Goal: Check status: Check status

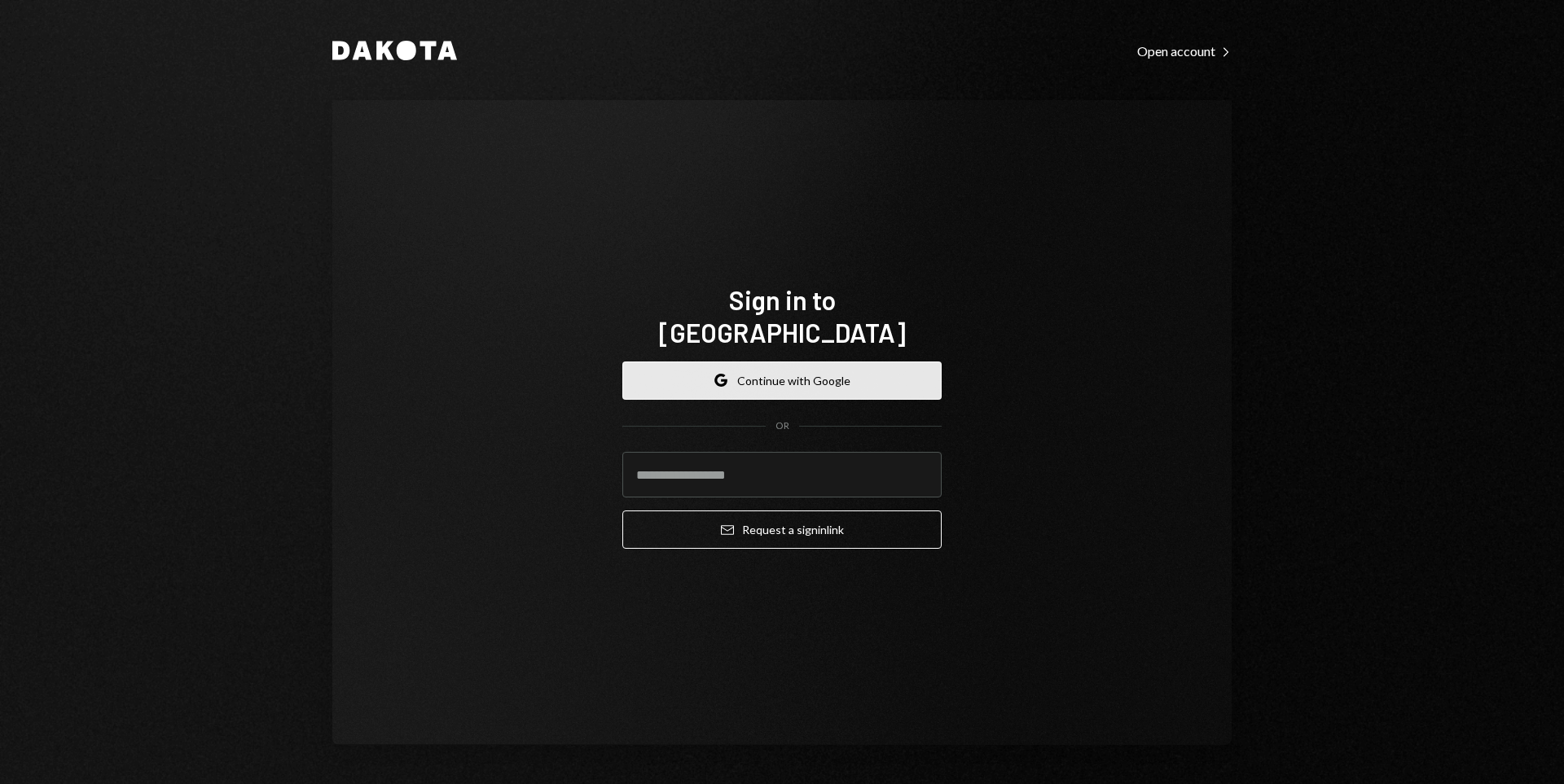
click at [828, 361] on button "Google Continue with Google" at bounding box center [782, 380] width 319 height 39
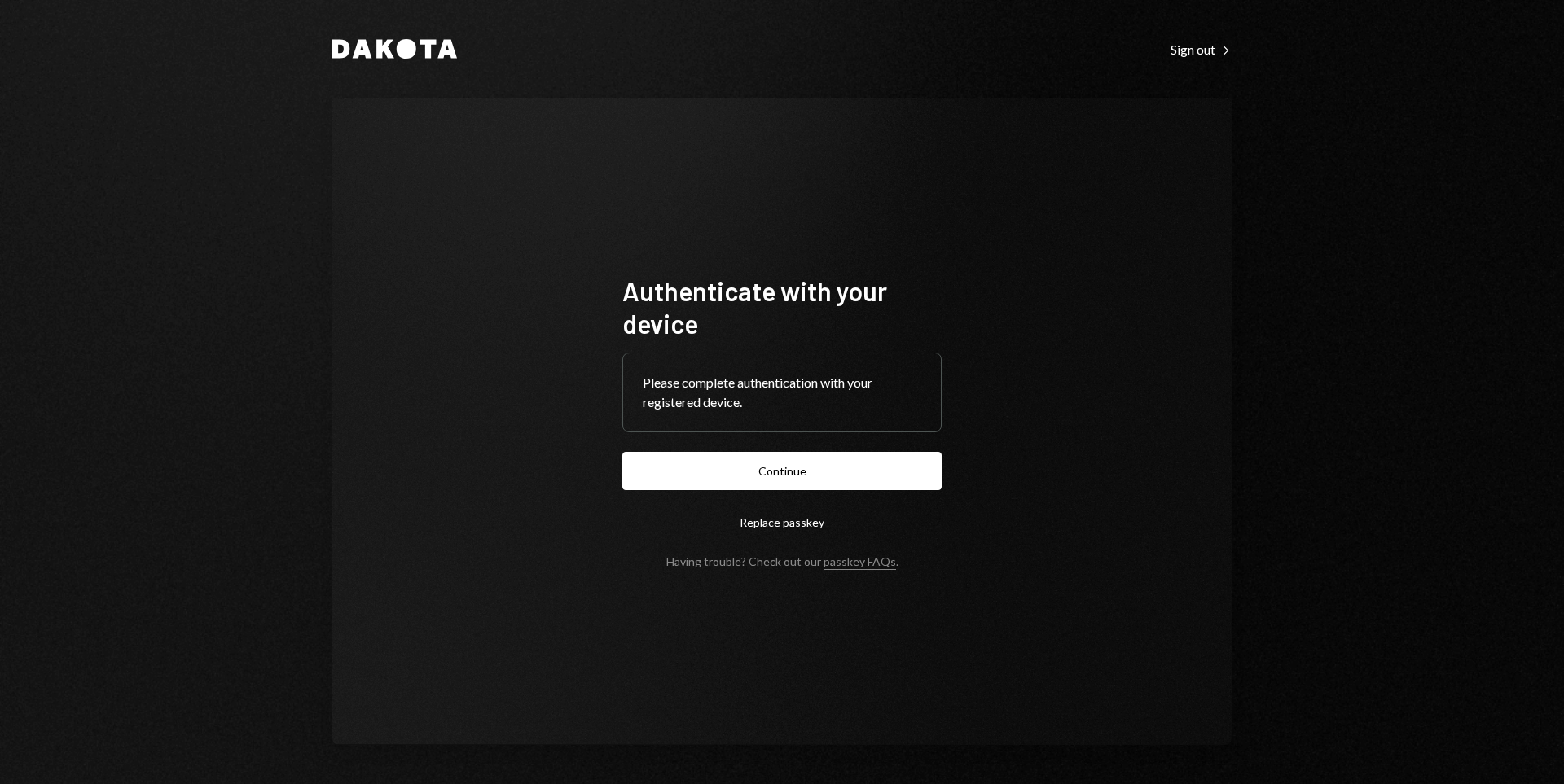
click at [753, 469] on button "Continue" at bounding box center [782, 471] width 319 height 39
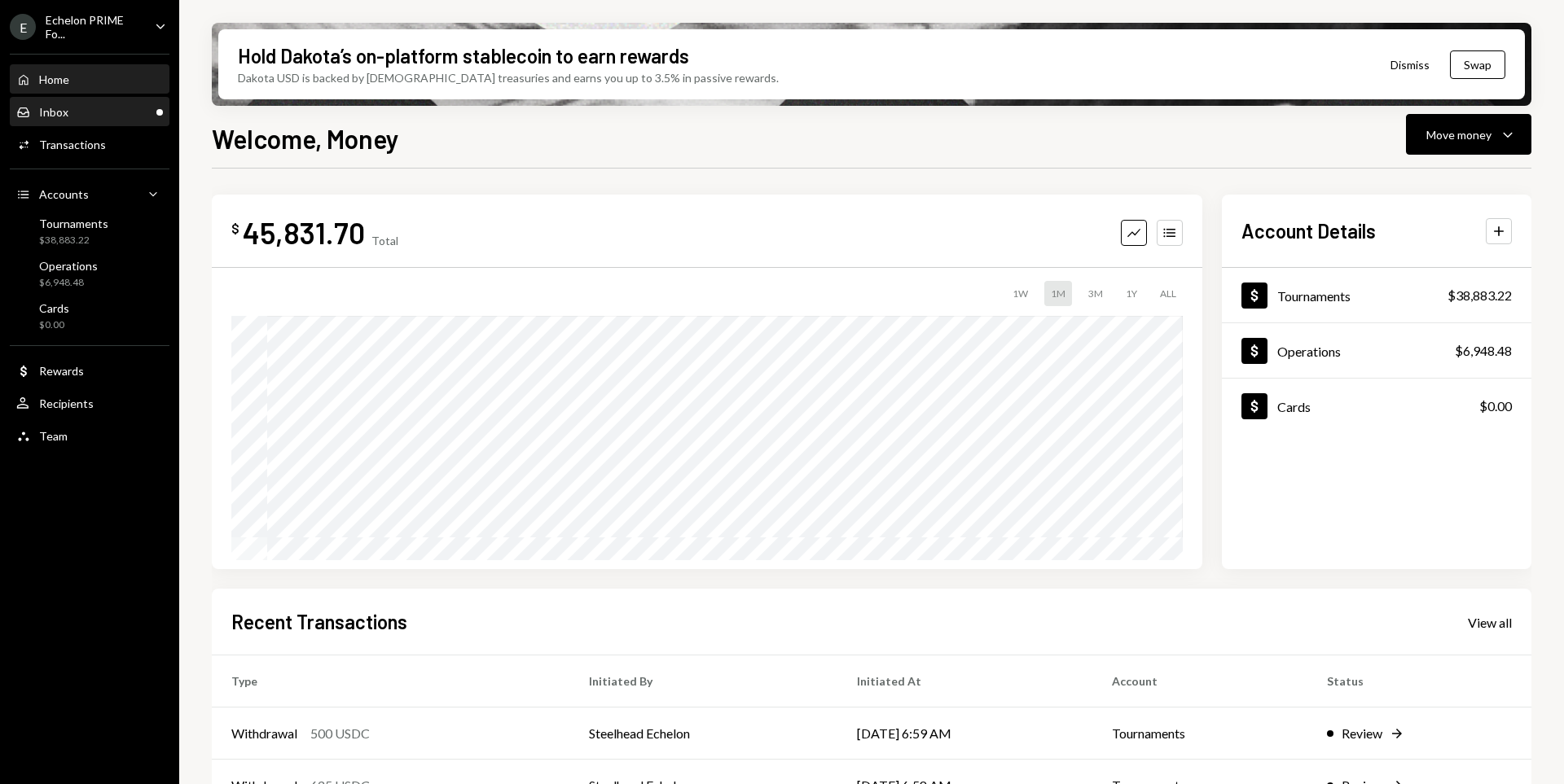
click at [97, 99] on div "Inbox Inbox" at bounding box center [89, 111] width 146 height 27
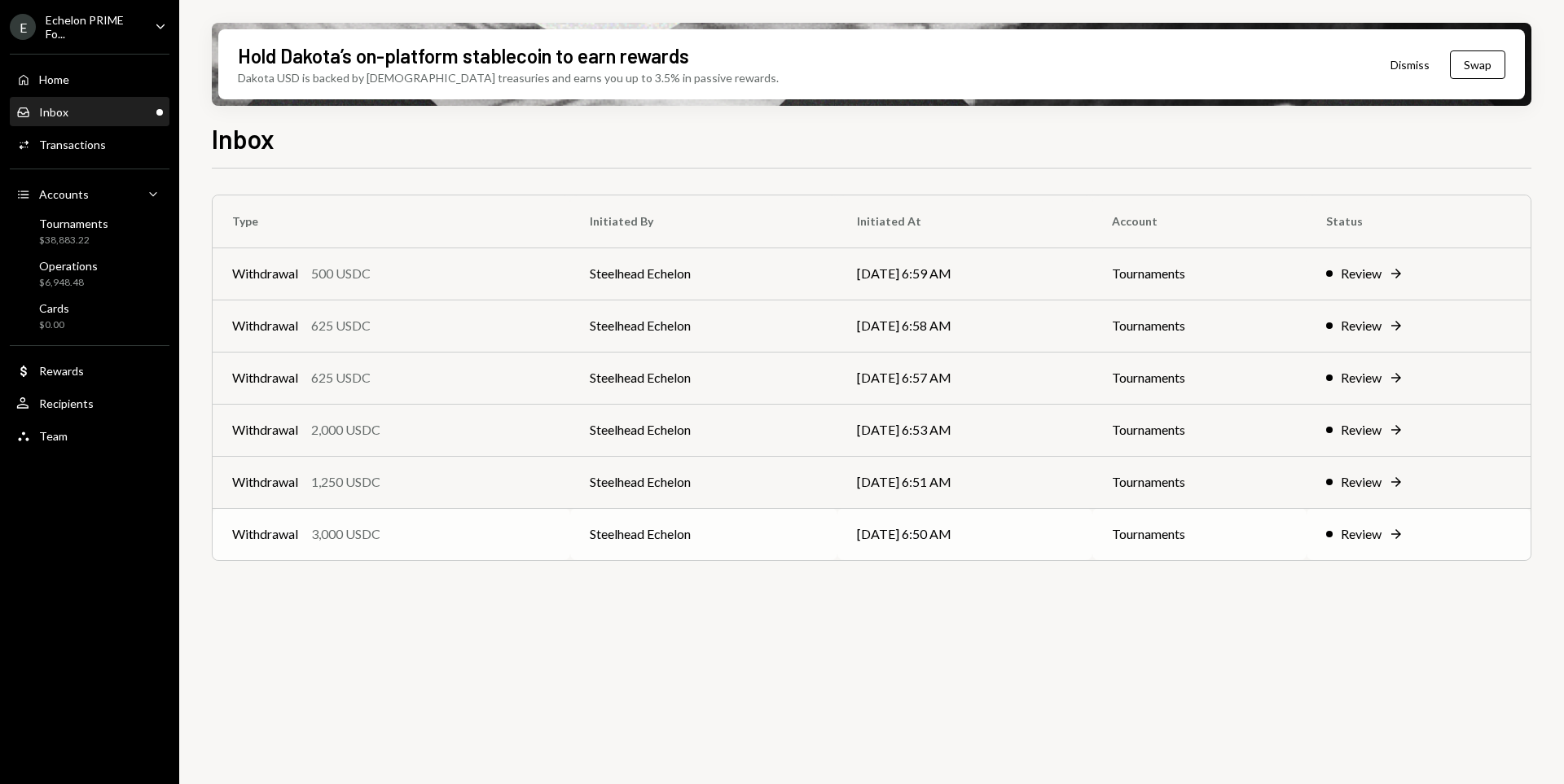
click at [474, 543] on div "Withdrawal 3,000 USDC" at bounding box center [391, 534] width 318 height 20
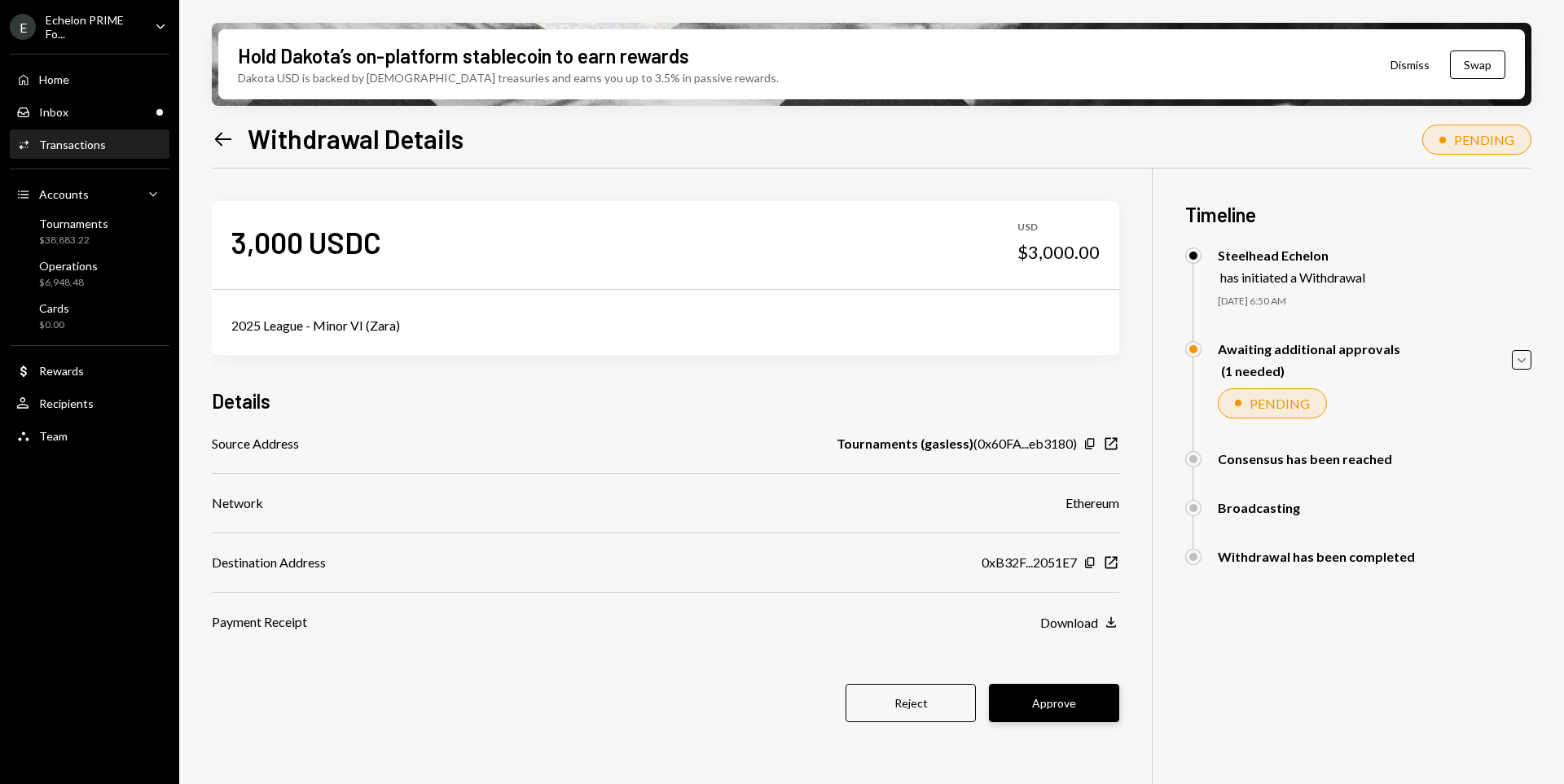
click at [1058, 706] on button "Approve" at bounding box center [1054, 703] width 130 height 39
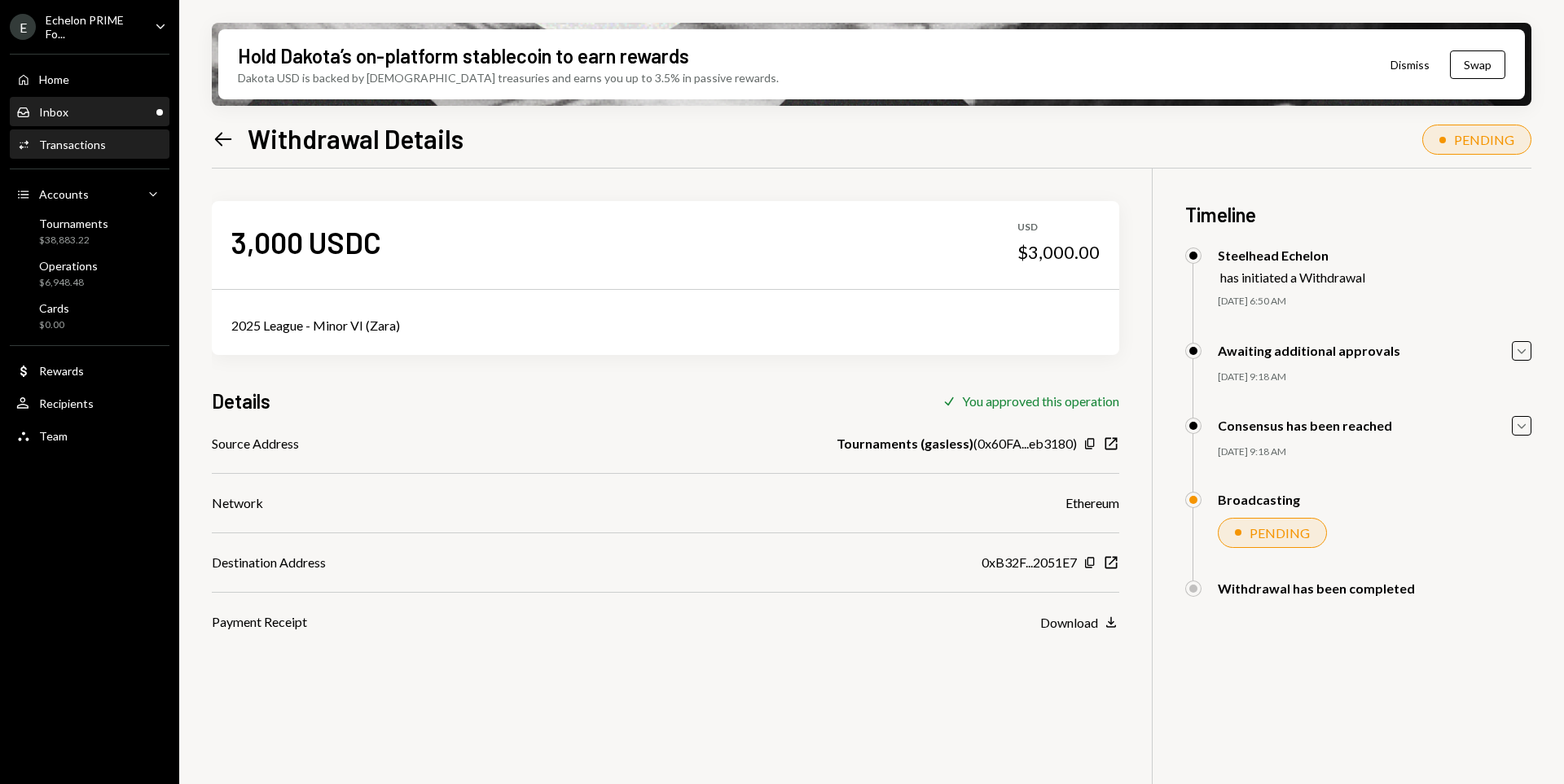
click at [92, 111] on div "Inbox Inbox" at bounding box center [89, 112] width 146 height 15
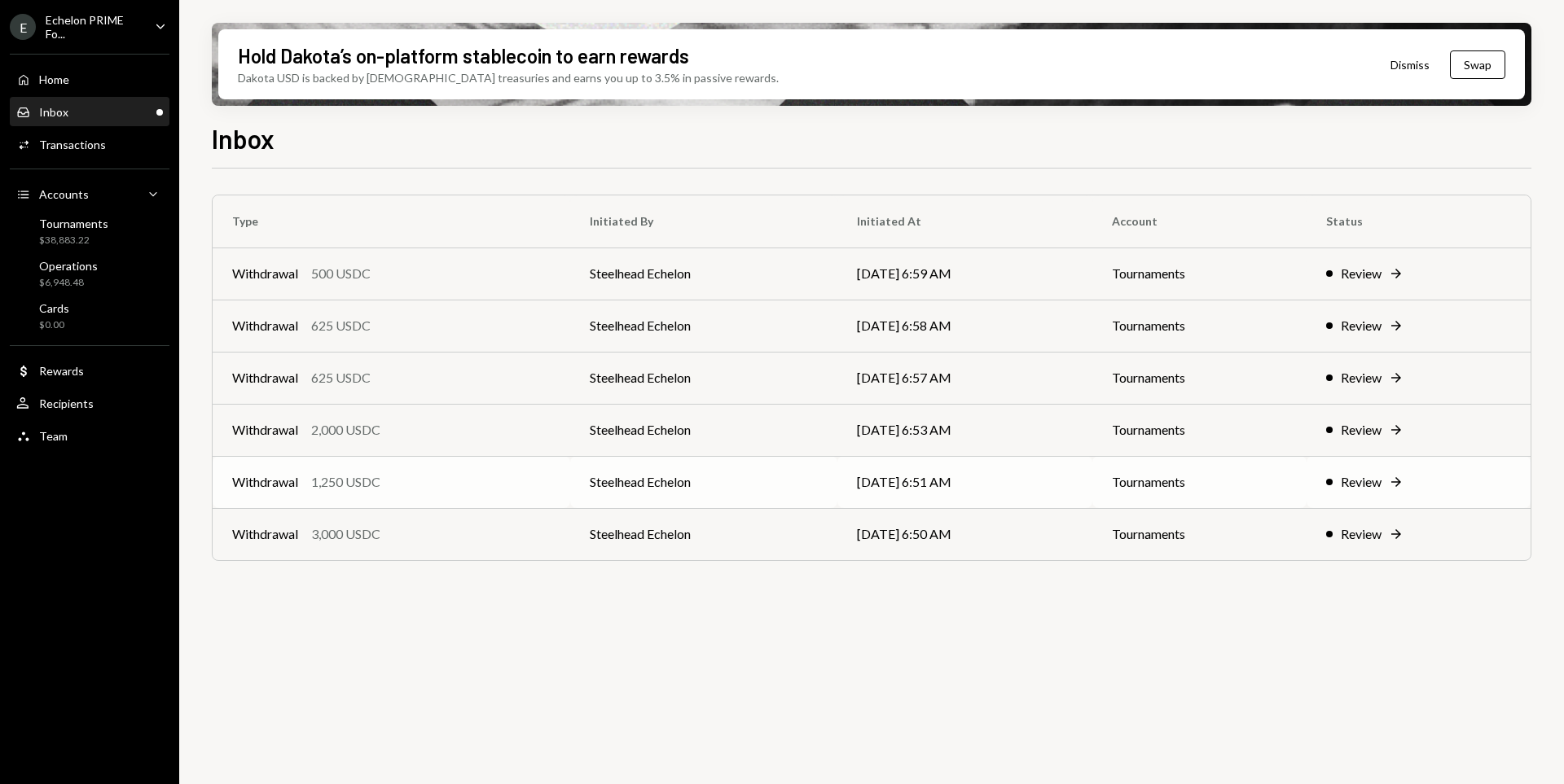
click at [472, 476] on div "Withdrawal 1,250 USDC" at bounding box center [391, 481] width 318 height 20
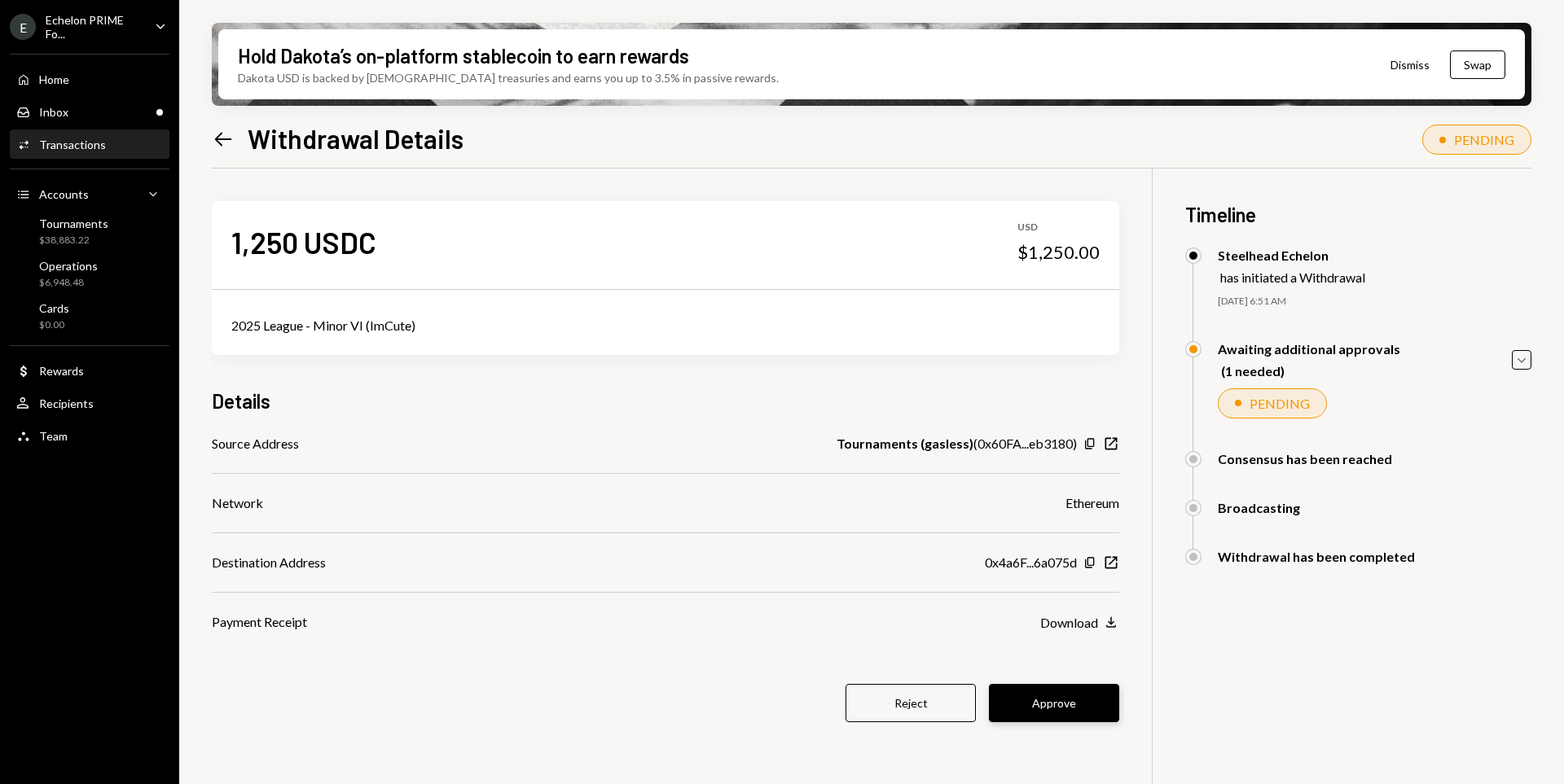
click at [1065, 698] on button "Approve" at bounding box center [1054, 703] width 130 height 39
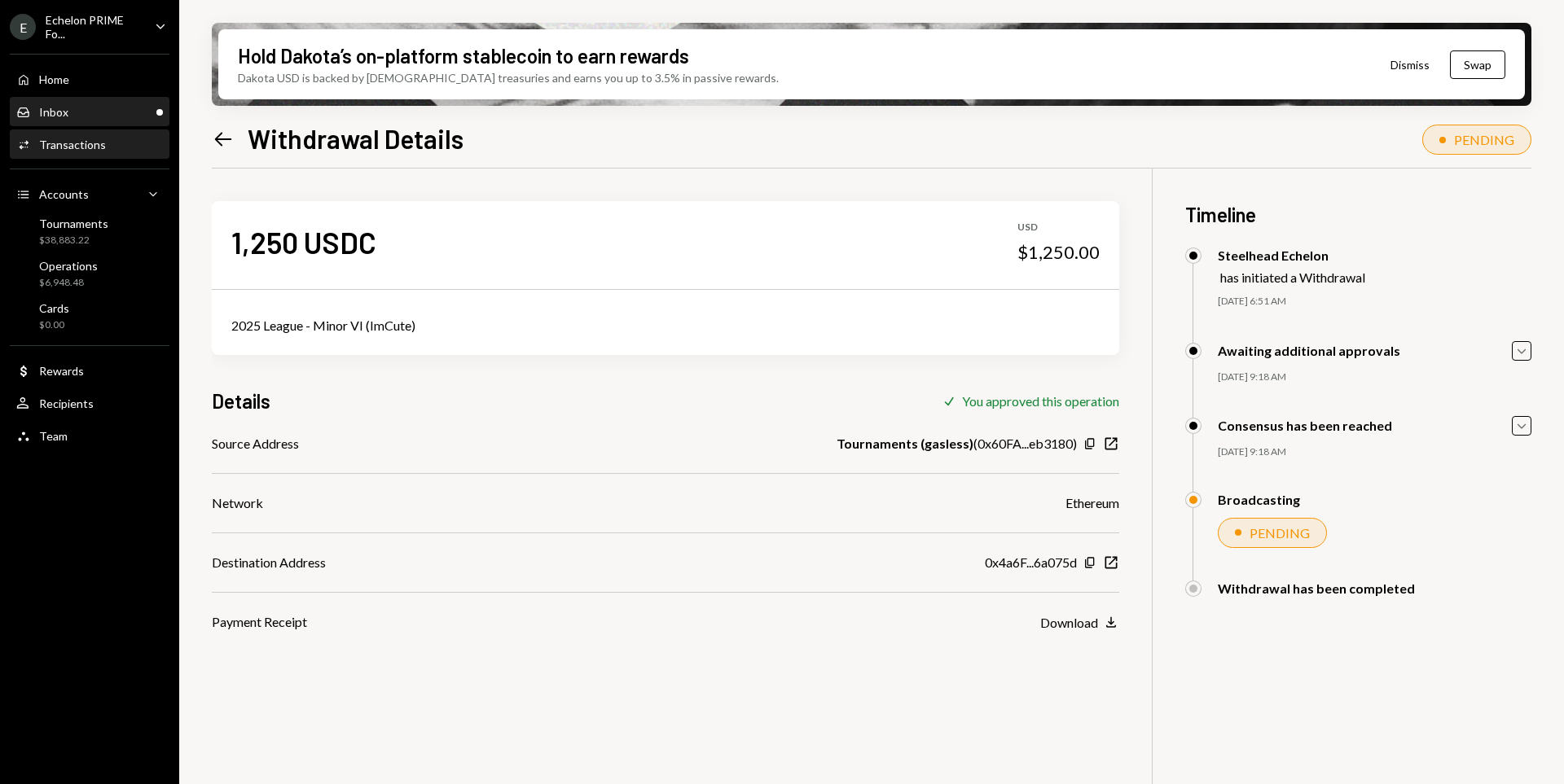
click at [126, 108] on div "Inbox Inbox" at bounding box center [89, 112] width 146 height 15
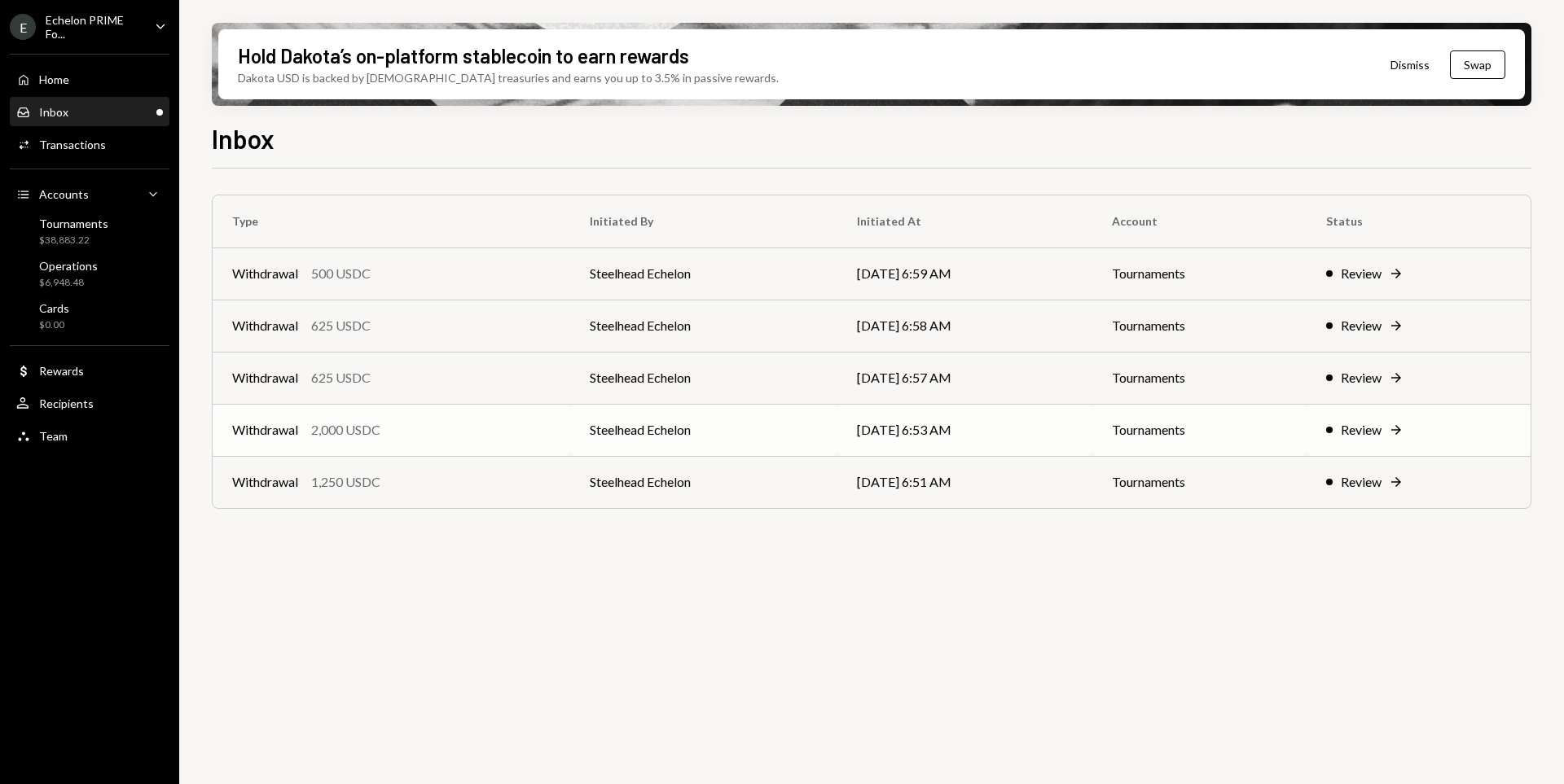
click at [462, 437] on div "Withdrawal 2,000 USDC" at bounding box center [391, 429] width 318 height 20
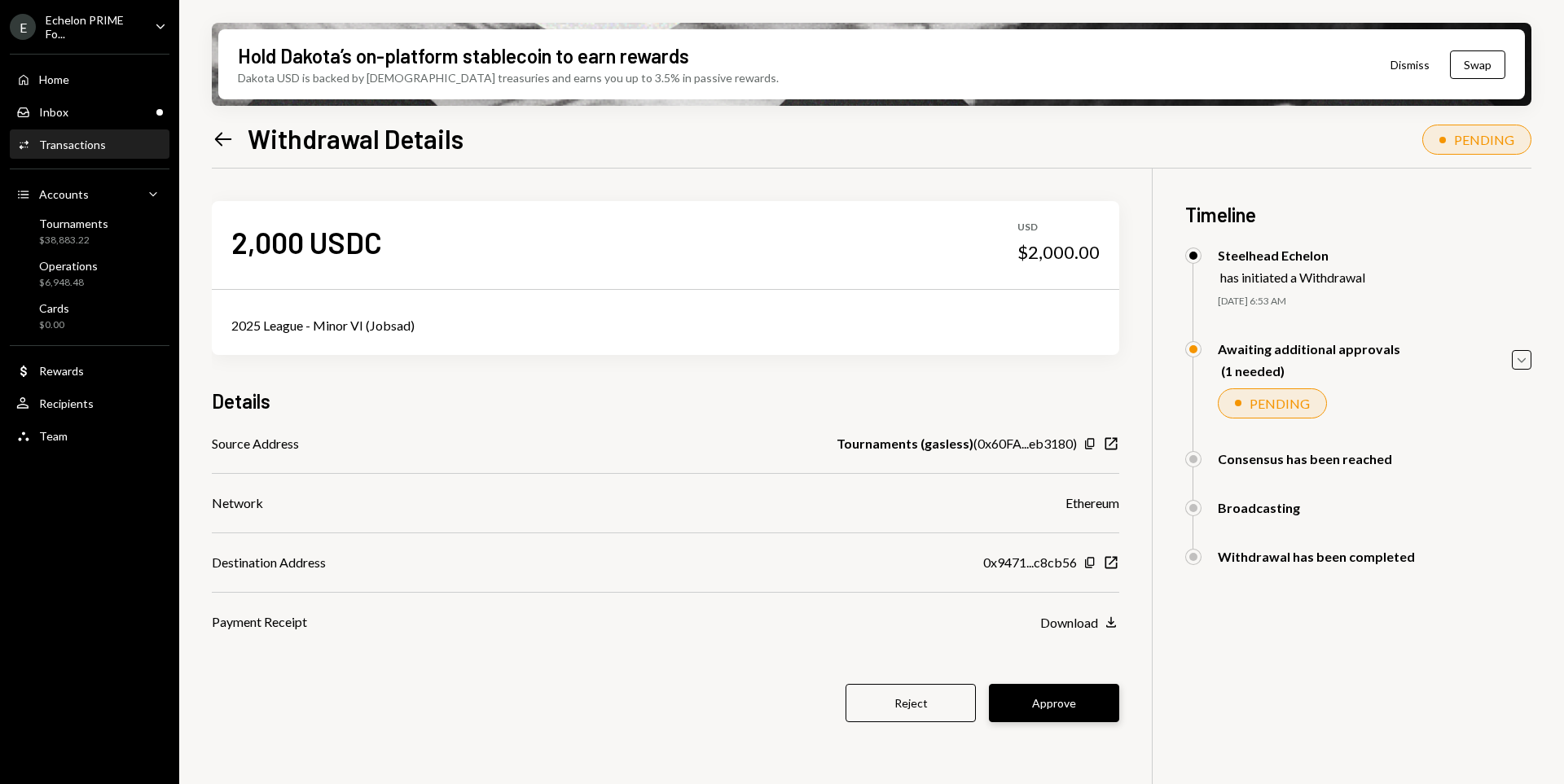
click at [1043, 709] on button "Approve" at bounding box center [1054, 703] width 130 height 39
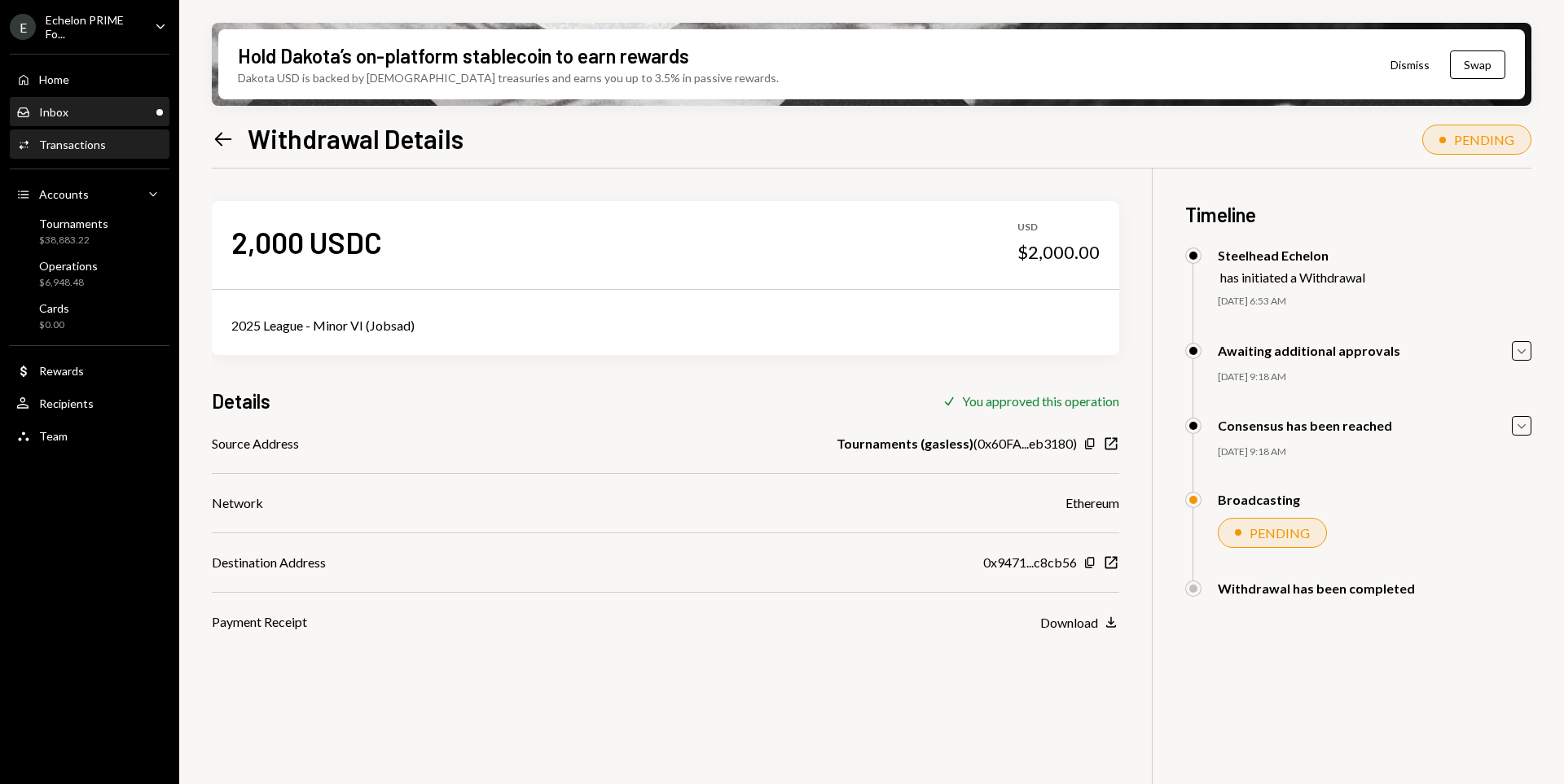
click at [103, 101] on div "Inbox Inbox" at bounding box center [89, 111] width 146 height 27
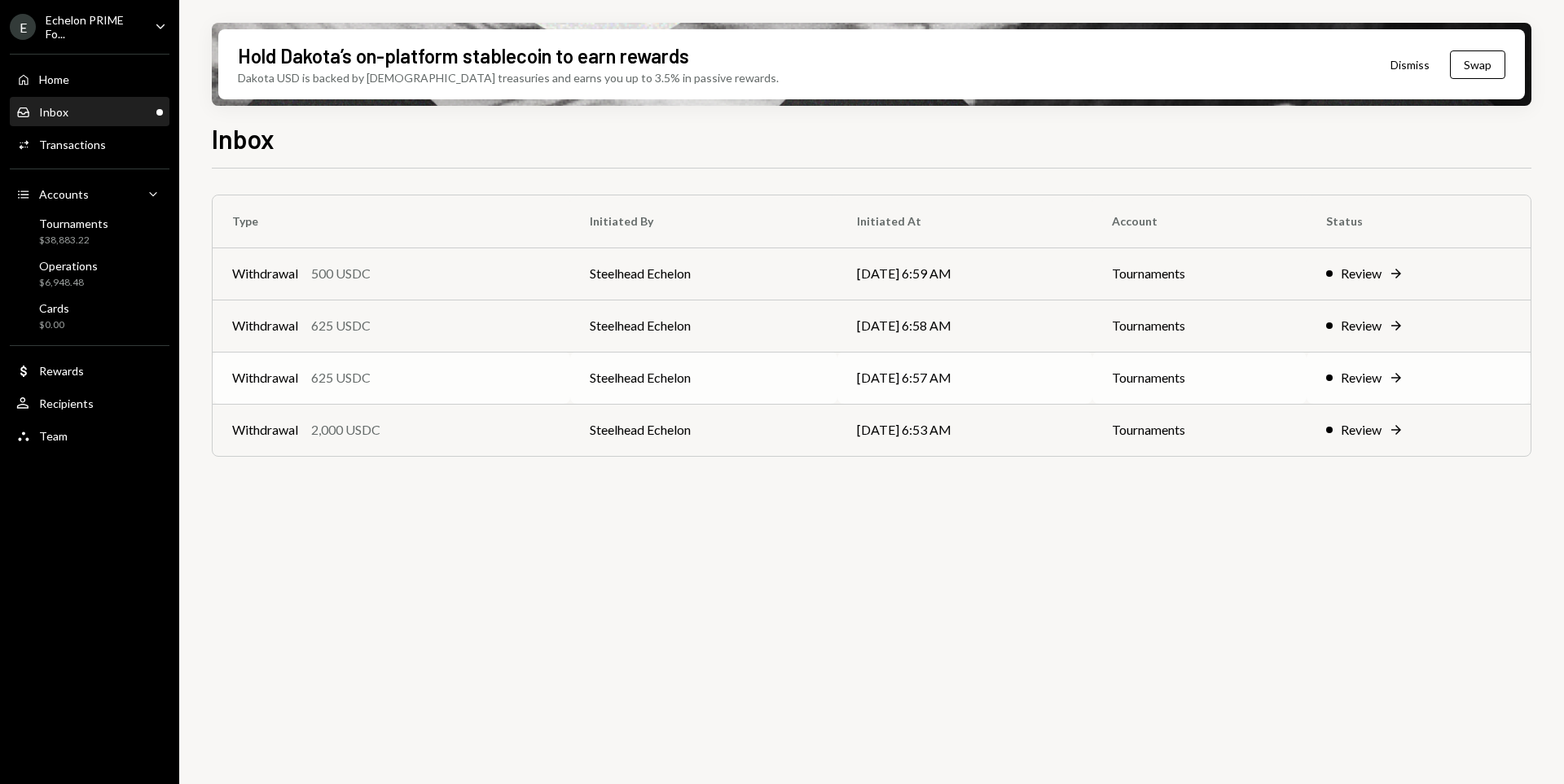
click at [803, 372] on td "Steelhead Echelon" at bounding box center [703, 377] width 267 height 52
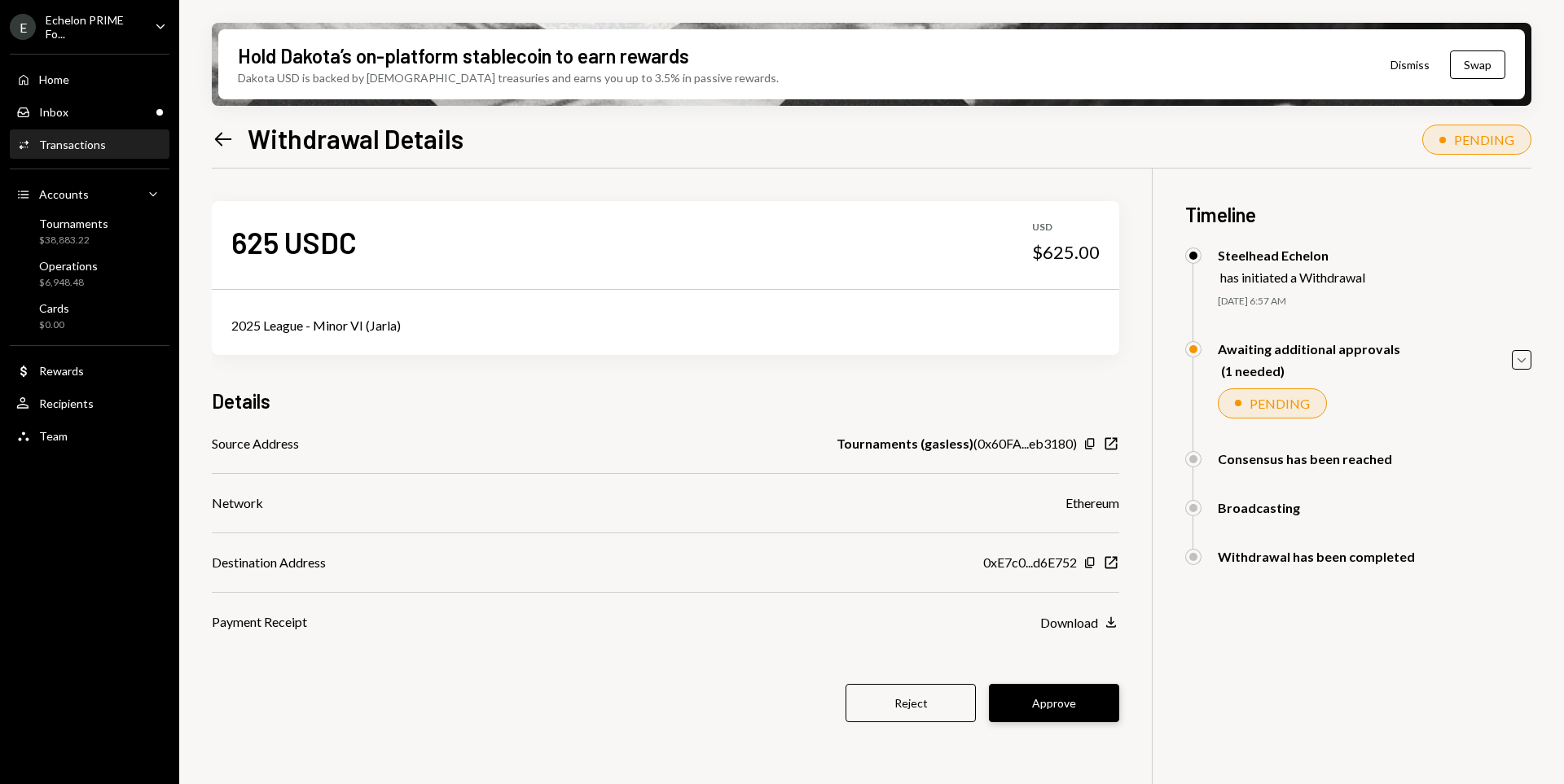
click at [1064, 706] on button "Approve" at bounding box center [1054, 703] width 130 height 39
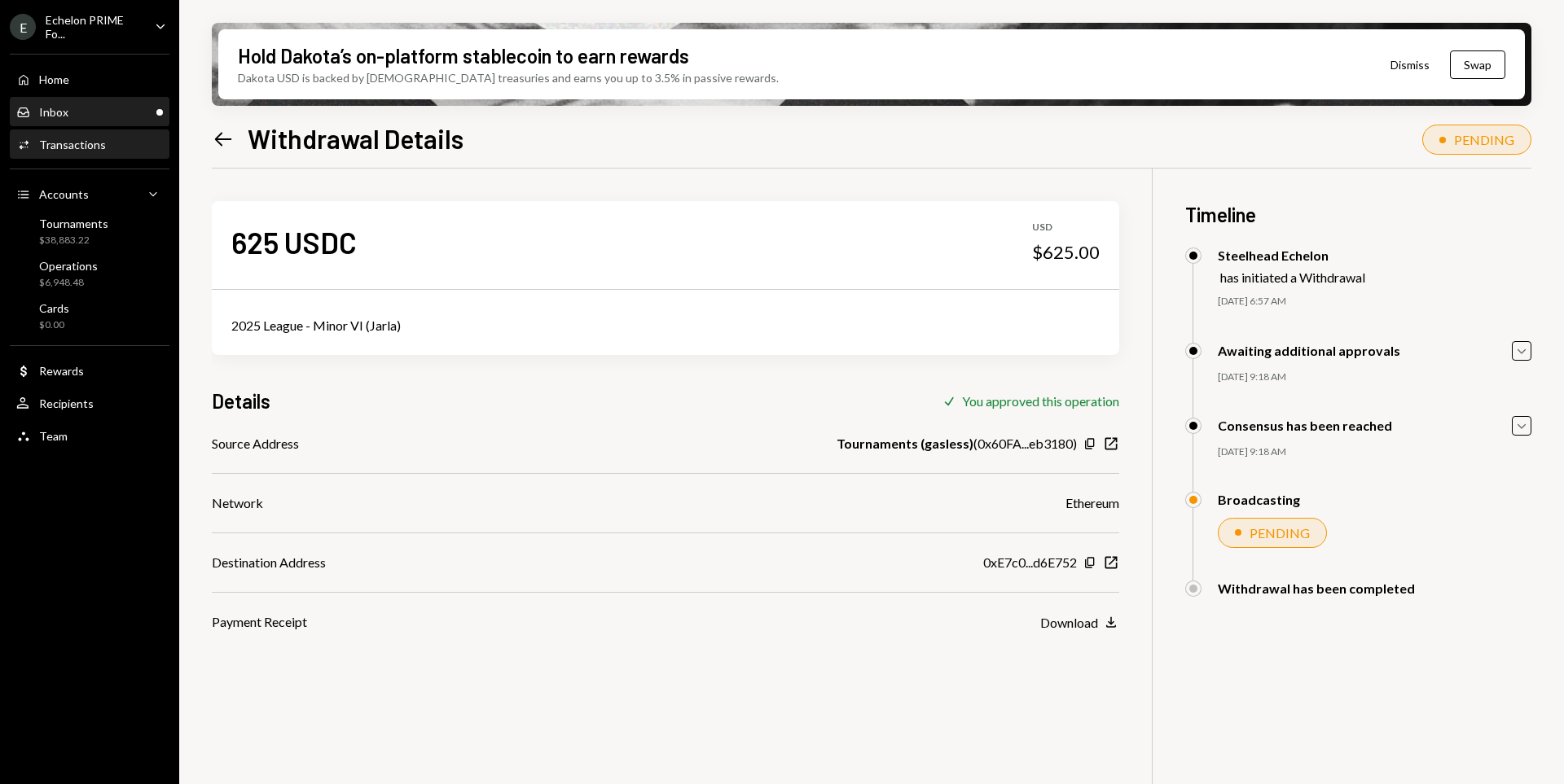
click at [86, 119] on div "Inbox Inbox" at bounding box center [89, 112] width 146 height 15
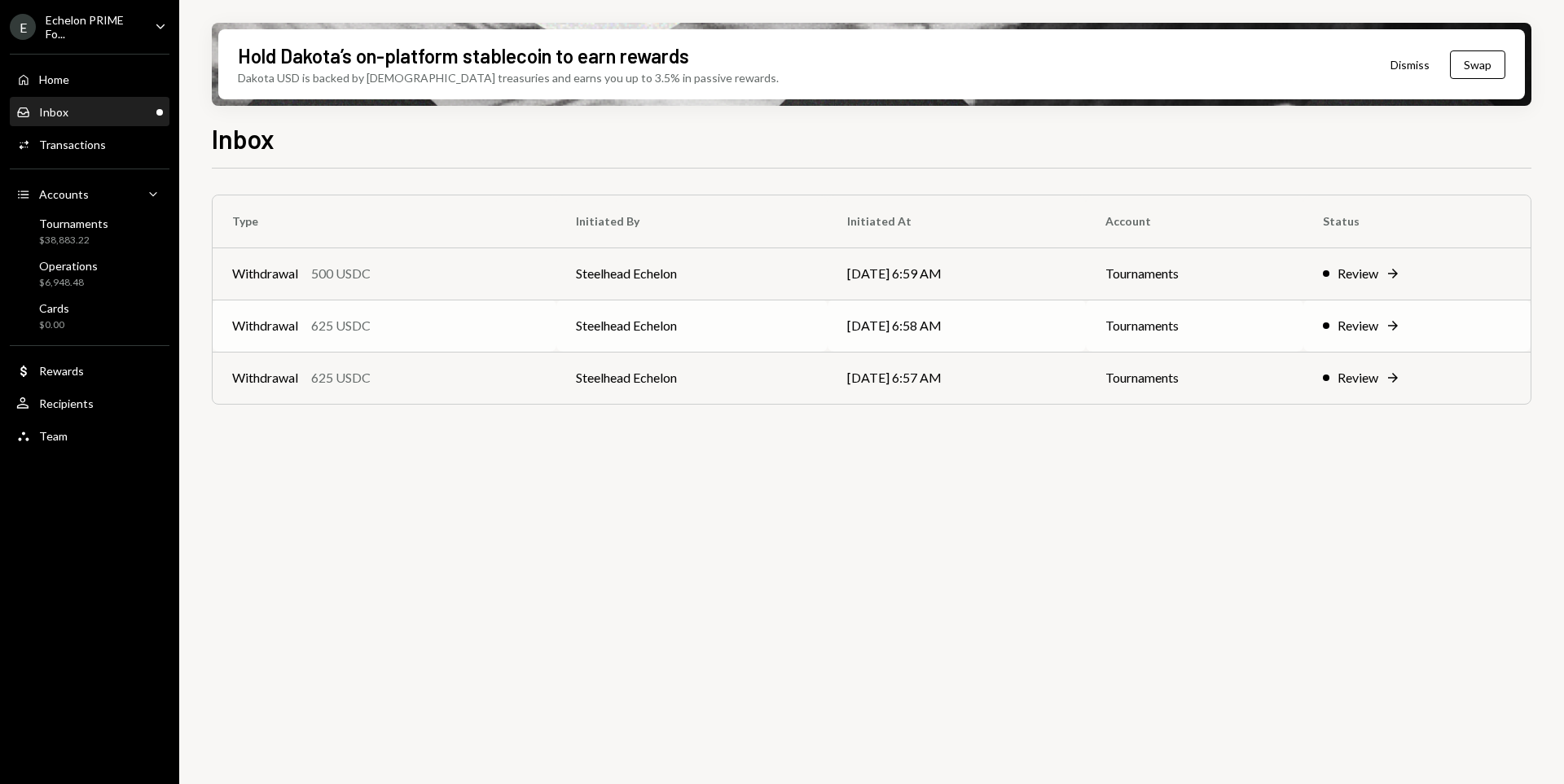
click at [901, 306] on td "[DATE] 6:58 AM" at bounding box center [957, 325] width 259 height 52
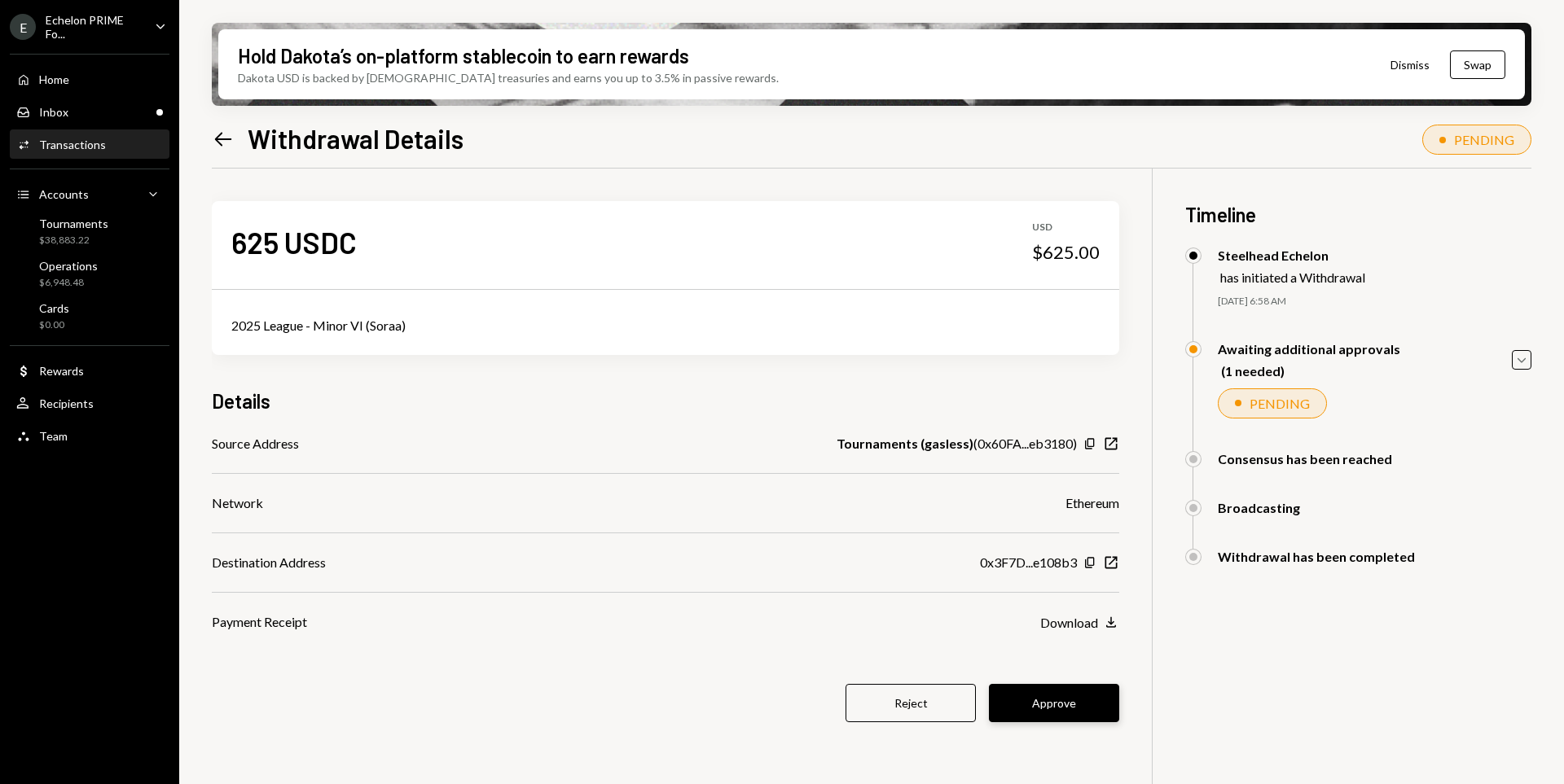
click at [1092, 718] on button "Approve" at bounding box center [1054, 703] width 130 height 39
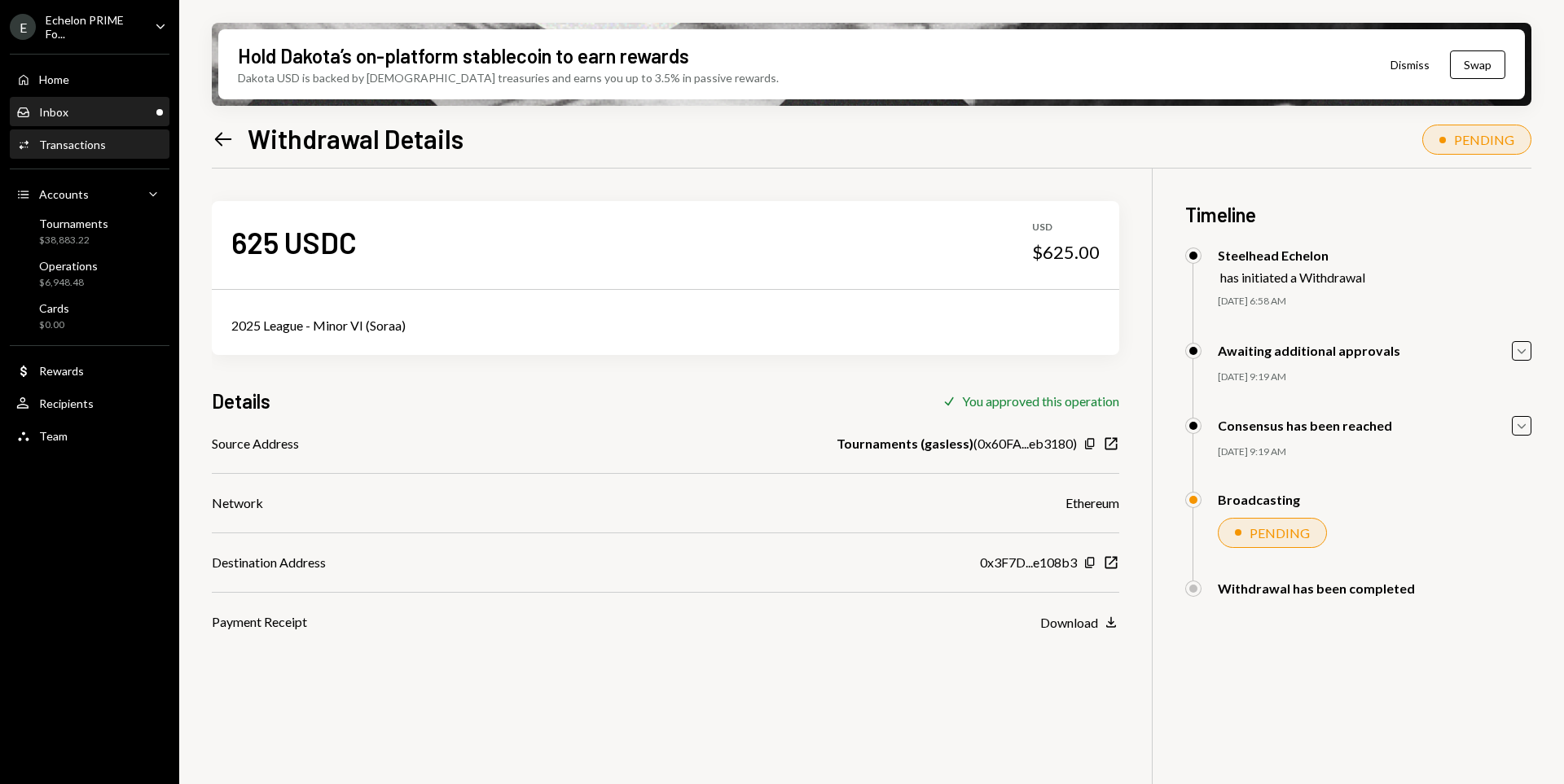
click at [87, 113] on div "Inbox Inbox" at bounding box center [89, 112] width 146 height 15
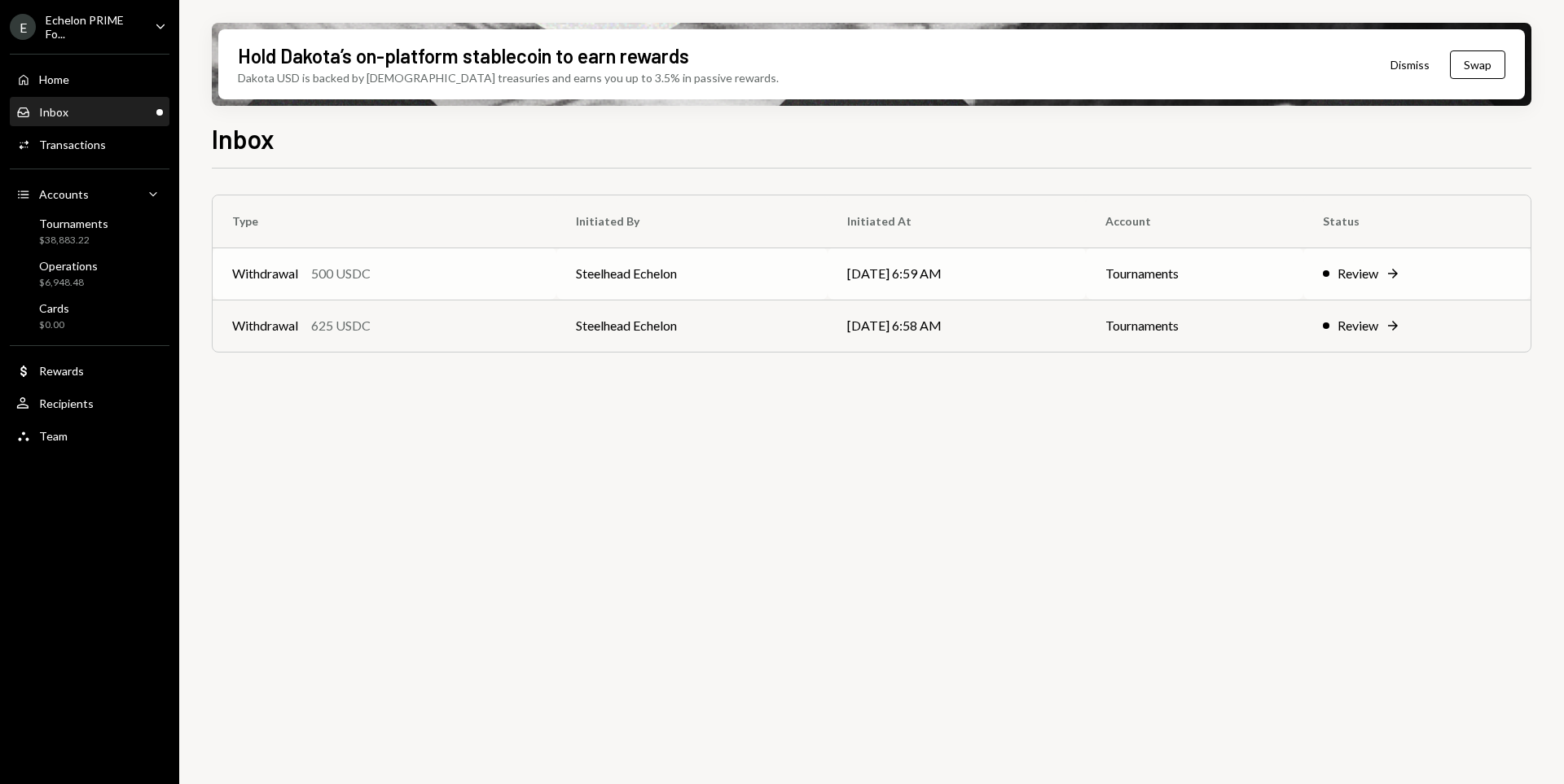
click at [656, 270] on td "Steelhead Echelon" at bounding box center [691, 273] width 271 height 52
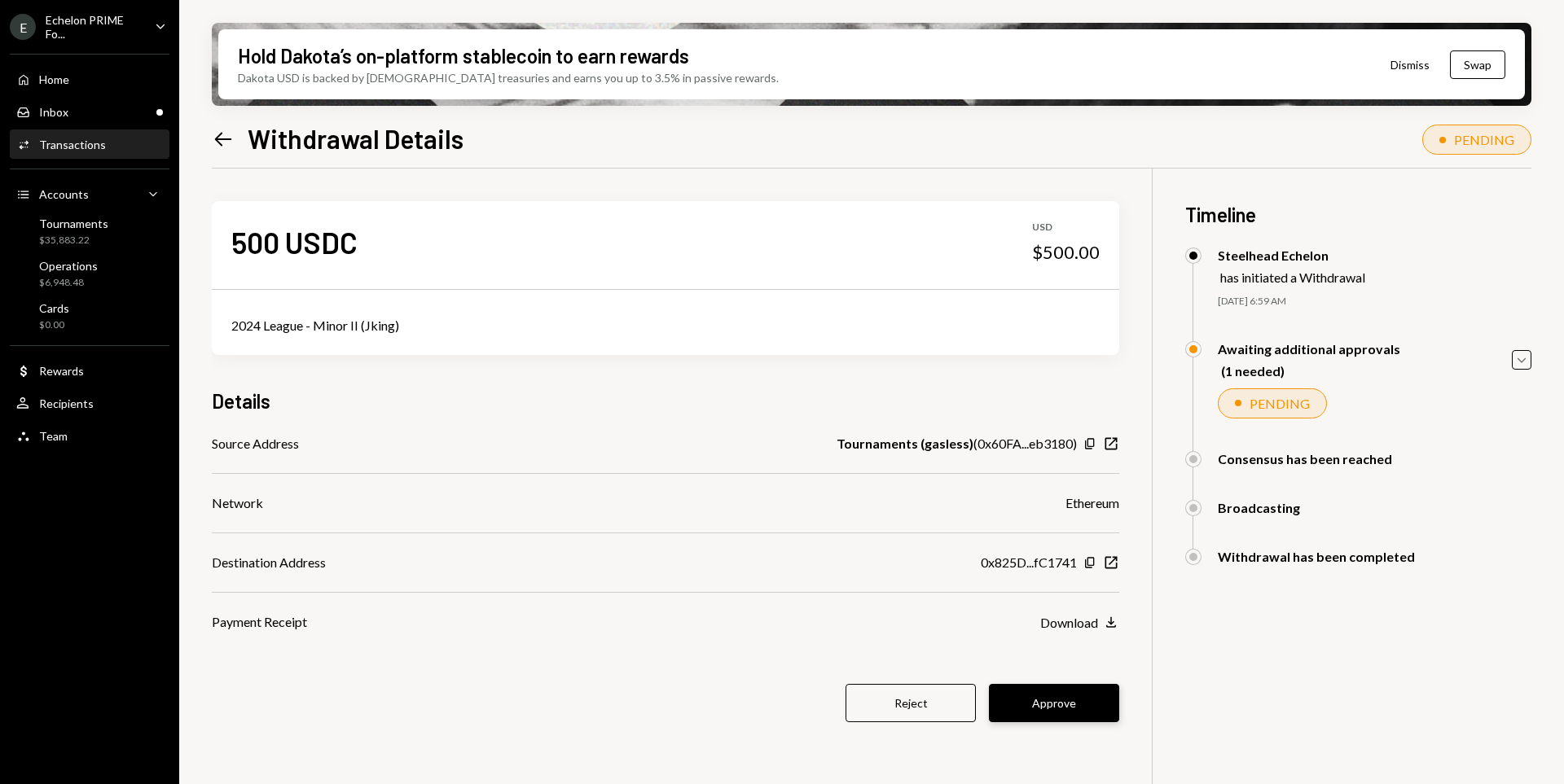
click at [1098, 686] on button "Approve" at bounding box center [1054, 703] width 130 height 39
